Goal: Task Accomplishment & Management: Manage account settings

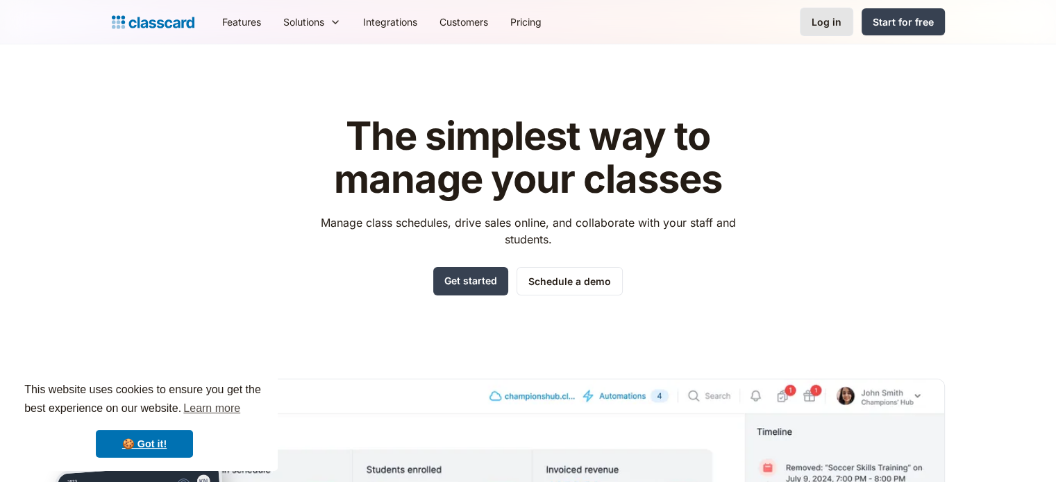
click at [827, 22] on div "Log in" at bounding box center [826, 22] width 30 height 15
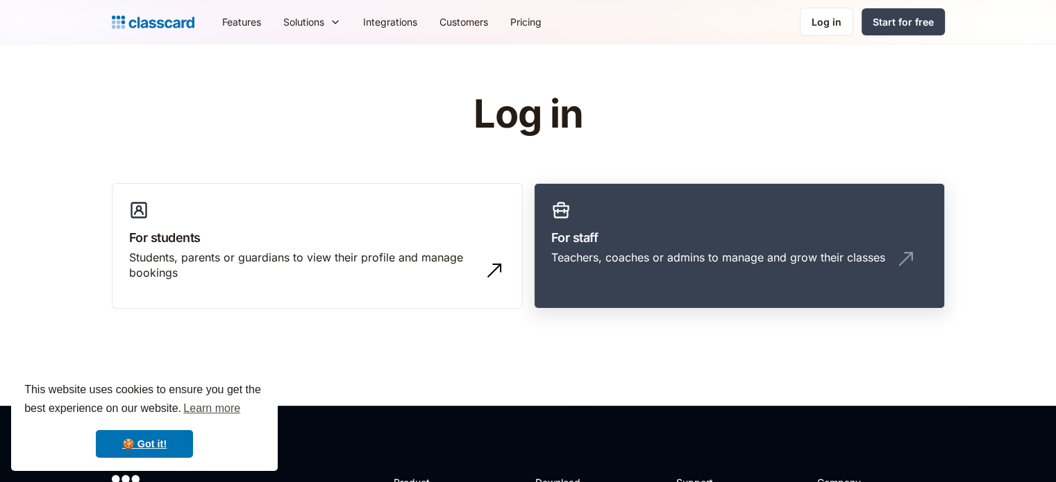
click at [755, 252] on div "Teachers, coaches or admins to manage and grow their classes" at bounding box center [718, 257] width 334 height 15
